Goal: Information Seeking & Learning: Learn about a topic

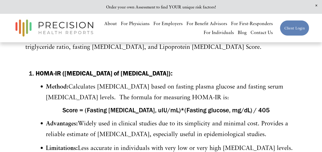
scroll to position [282, 0]
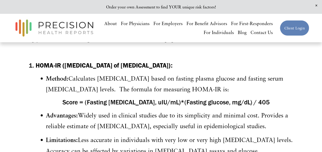
drag, startPoint x: 36, startPoint y: 55, endPoint x: 219, endPoint y: 57, distance: 182.9
click at [172, 61] on strong "HOMA-IR ([MEDICAL_DATA] of [MEDICAL_DATA]):" at bounding box center [104, 65] width 137 height 8
drag, startPoint x: 219, startPoint y: 57, endPoint x: 214, endPoint y: 57, distance: 5.4
copy strong "HOMA-IR ([MEDICAL_DATA] of [MEDICAL_DATA])"
drag, startPoint x: 138, startPoint y: 80, endPoint x: 165, endPoint y: 79, distance: 27.2
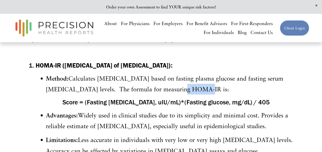
click at [165, 79] on p "Method: Calculates [MEDICAL_DATA] based on fasting plasma glucose and fasting s…" at bounding box center [171, 84] width 251 height 22
copy p "HOMA-IR"
click at [188, 78] on p "Method: Calculates [MEDICAL_DATA] based on fasting plasma glucose and fasting s…" at bounding box center [171, 84] width 251 height 22
drag, startPoint x: 37, startPoint y: 55, endPoint x: 219, endPoint y: 55, distance: 182.4
click at [172, 61] on strong "HOMA-IR ([MEDICAL_DATA] of [MEDICAL_DATA]):" at bounding box center [104, 65] width 137 height 8
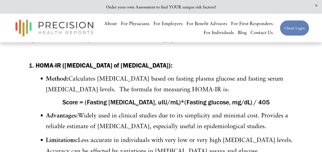
copy strong "HOMA-IR ([MEDICAL_DATA] of [MEDICAL_DATA])"
click at [176, 110] on p "Advantages: Widely used in clinical studies due to its simplicity and minimal c…" at bounding box center [171, 121] width 251 height 22
